Goal: Check status: Check status

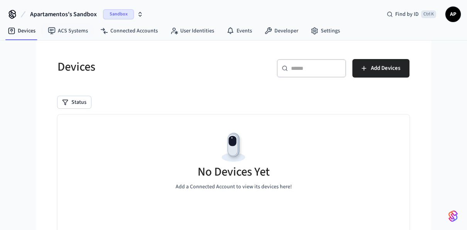
click at [77, 12] on span "Apartamentos's Sandbox" at bounding box center [63, 14] width 67 height 9
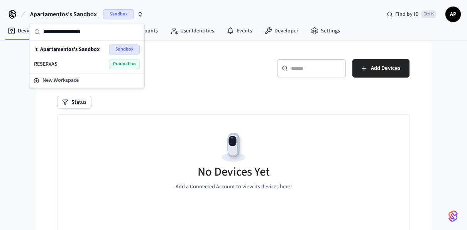
click at [78, 68] on div "RESERVAS Production" at bounding box center [87, 64] width 106 height 10
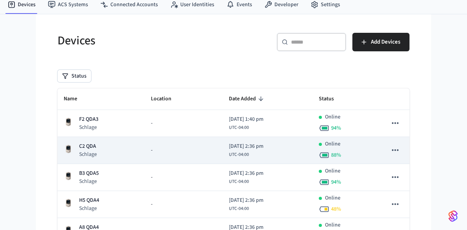
scroll to position [39, 0]
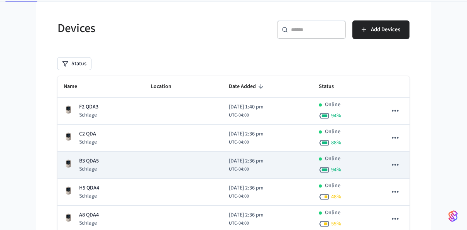
click at [95, 156] on td "B3 QDA5 Schlage" at bounding box center [101, 165] width 87 height 27
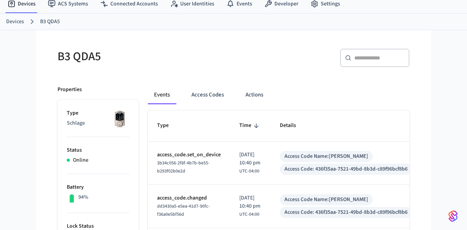
scroll to position [39, 0]
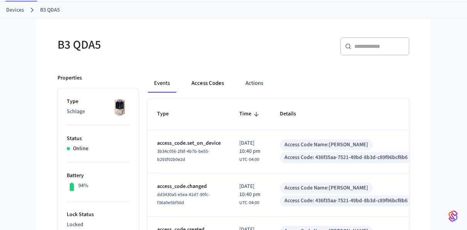
click at [213, 81] on button "Access Codes" at bounding box center [207, 83] width 45 height 19
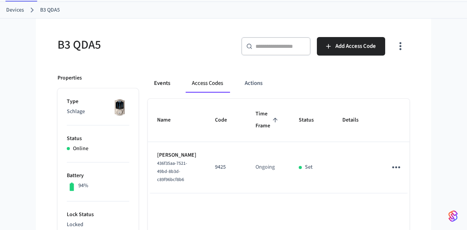
click at [152, 76] on button "Events" at bounding box center [162, 83] width 29 height 19
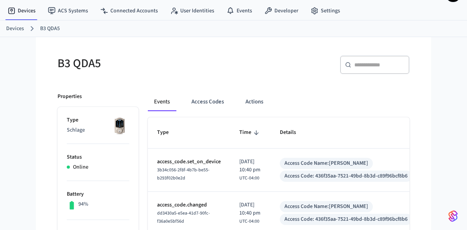
scroll to position [0, 0]
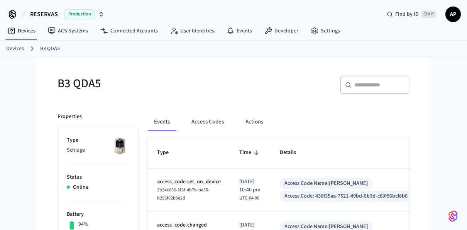
click at [21, 44] on ol "Devices B3 QDA5" at bounding box center [236, 49] width 461 height 10
click at [21, 47] on link "Devices" at bounding box center [15, 49] width 18 height 8
